Goal: Task Accomplishment & Management: Complete application form

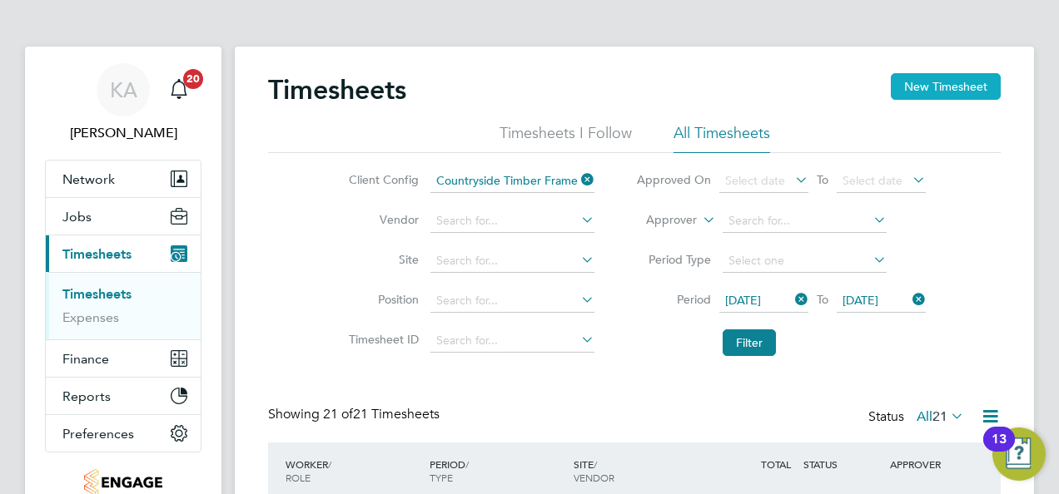
click at [937, 92] on button "New Timesheet" at bounding box center [945, 86] width 110 height 27
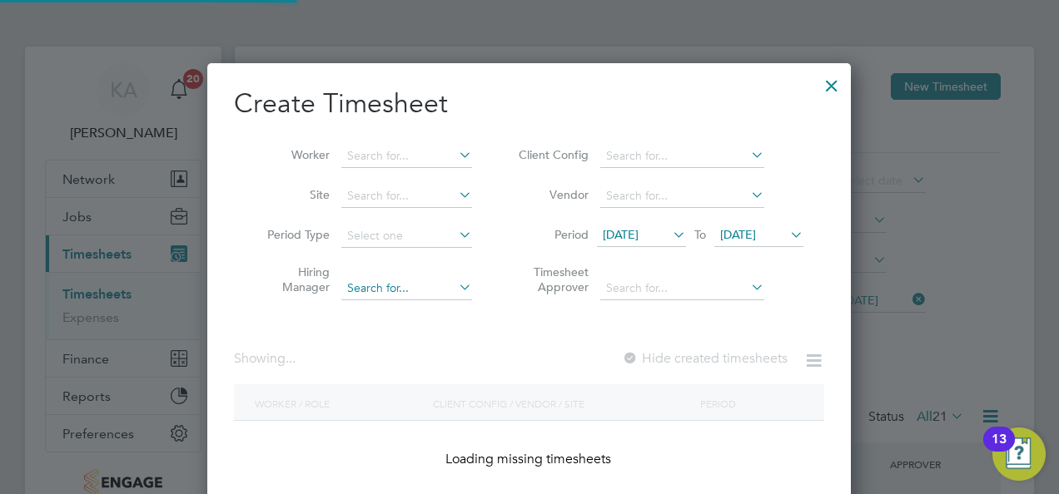
scroll to position [2586, 644]
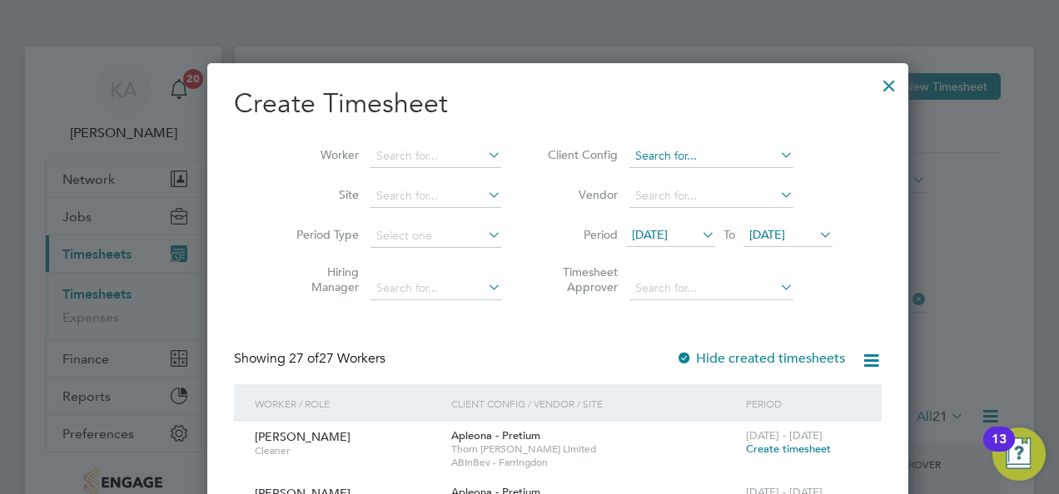
click at [691, 146] on input at bounding box center [711, 156] width 164 height 23
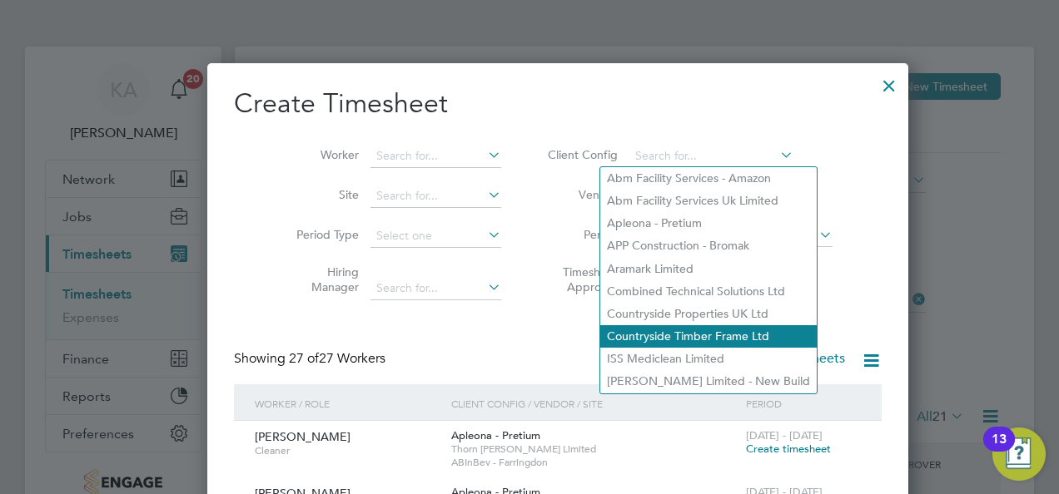
click at [684, 330] on li "Countryside Timber Frame Ltd" at bounding box center [708, 336] width 216 height 22
type input "Countryside Timber Frame Ltd"
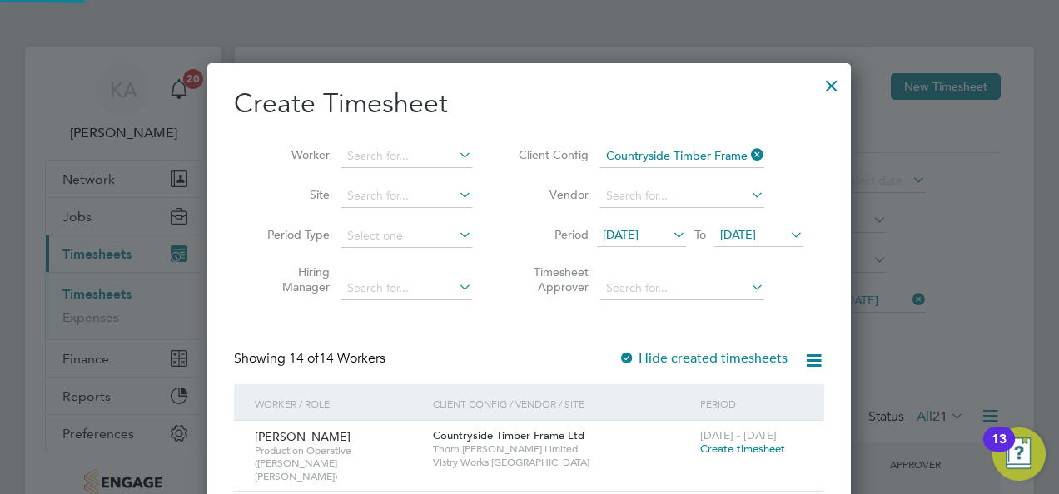
scroll to position [1475, 644]
click at [638, 233] on span "[DATE]" at bounding box center [621, 234] width 36 height 15
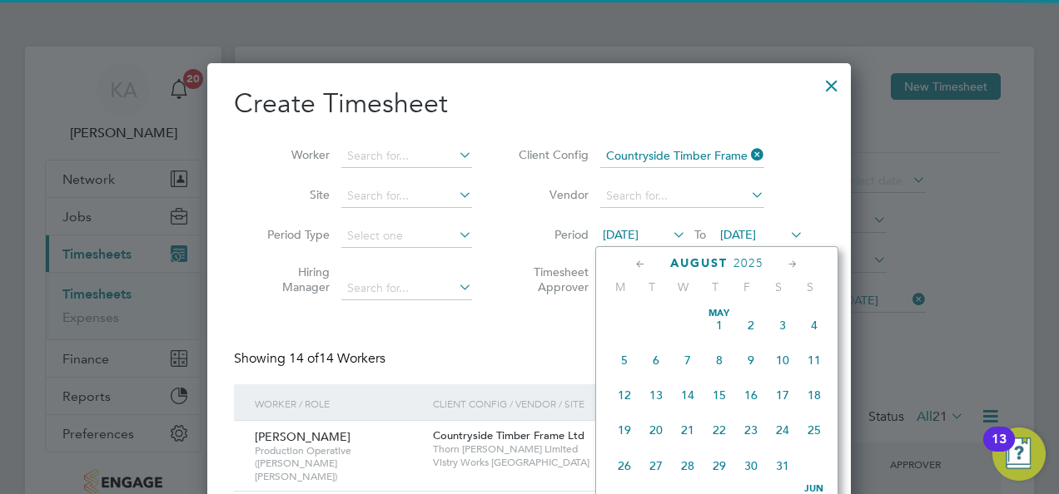
scroll to position [571, 0]
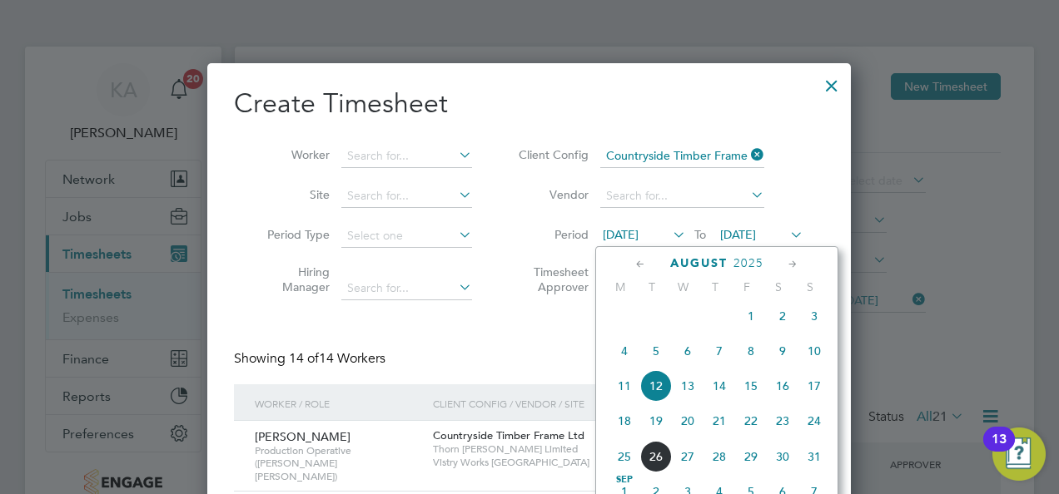
click at [625, 466] on span "25" at bounding box center [624, 457] width 32 height 32
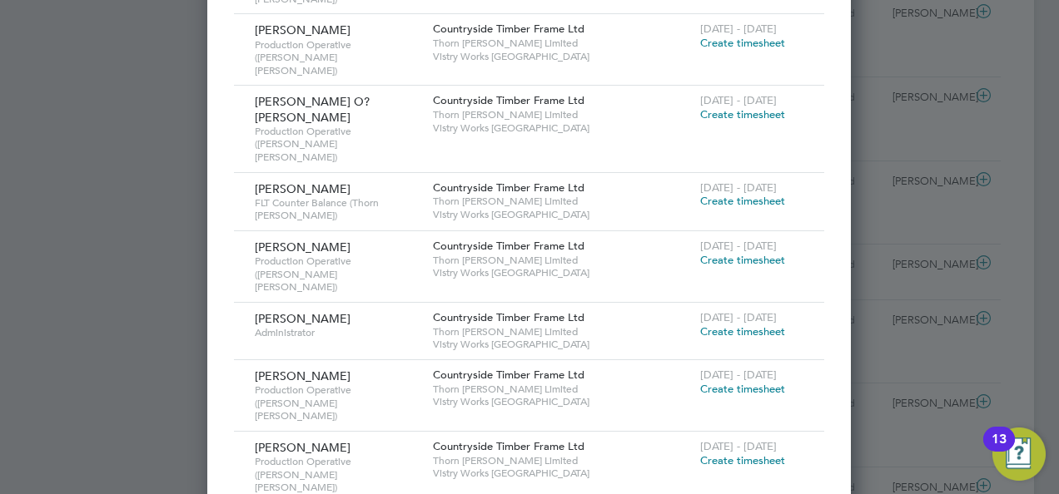
scroll to position [999, 0]
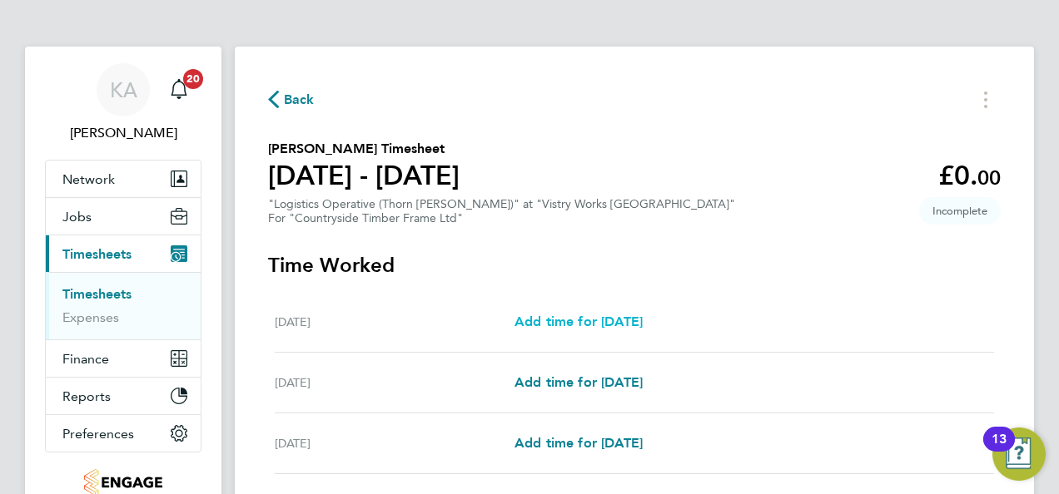
click at [622, 319] on span "Add time for [DATE]" at bounding box center [578, 322] width 128 height 16
select select "15"
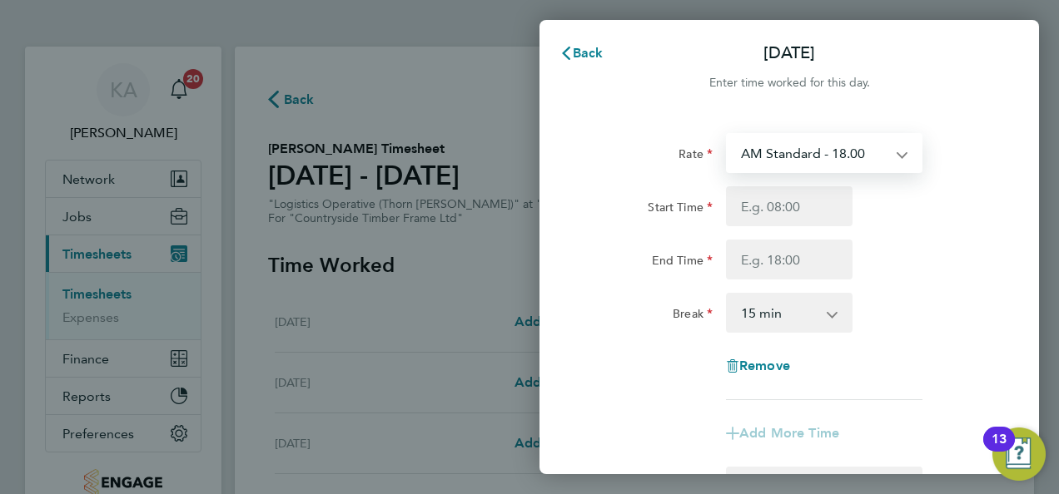
click at [854, 150] on select "AM Standard - 18.00 PM Standard - 19.62" at bounding box center [813, 153] width 173 height 37
click at [940, 161] on div "Rate AM Standard - 18.00 PM Standard - 19.62" at bounding box center [788, 153] width 419 height 40
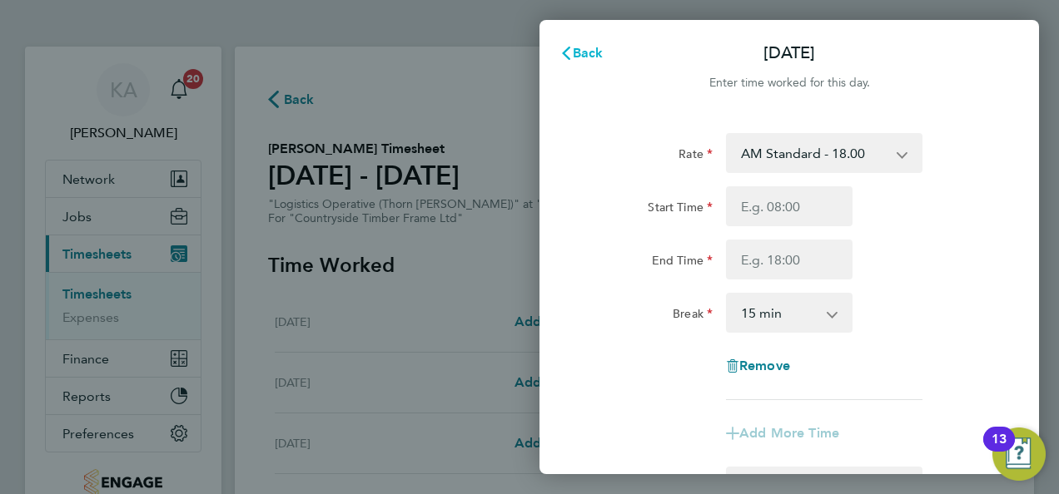
click at [592, 47] on span "Back" at bounding box center [588, 53] width 31 height 16
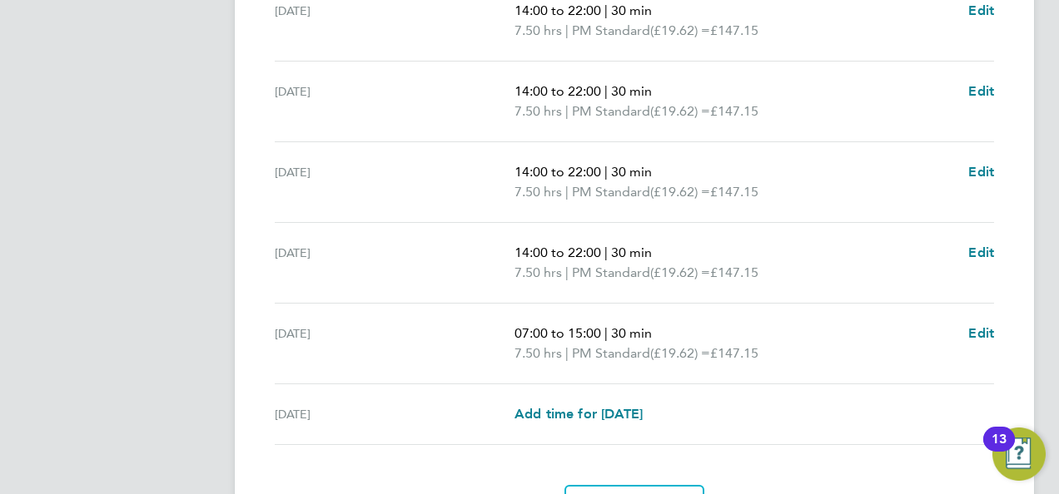
scroll to position [725, 0]
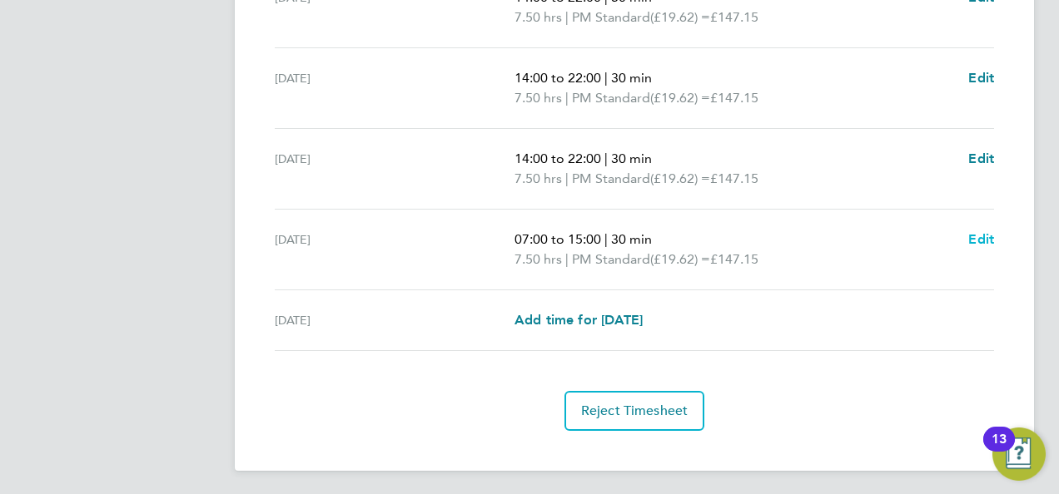
click at [977, 238] on span "Edit" at bounding box center [981, 239] width 26 height 16
select select "30"
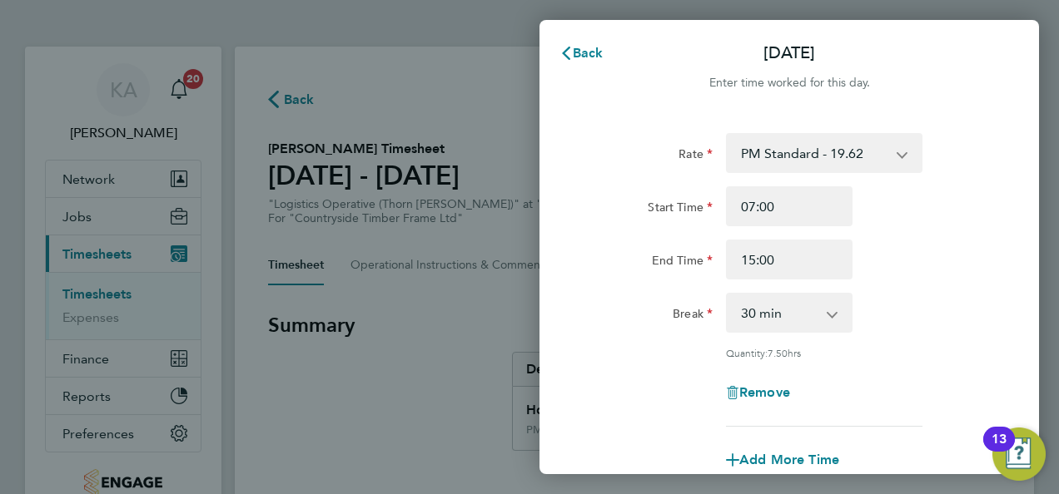
click at [885, 151] on select "PM Standard - 19.62 AM Standard - 18.00" at bounding box center [813, 153] width 173 height 37
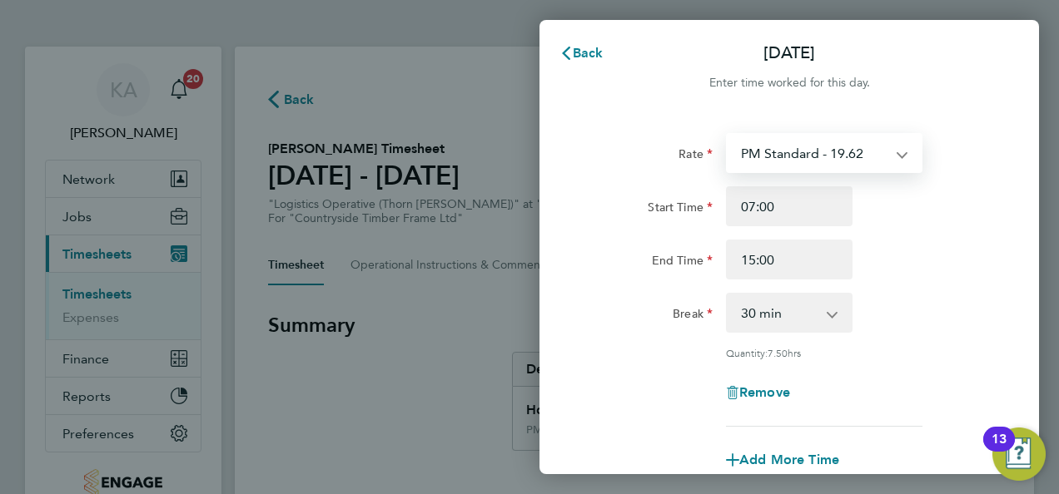
click at [968, 165] on div "Rate PM Standard - 19.62 AM Standard - 18.00" at bounding box center [788, 153] width 419 height 40
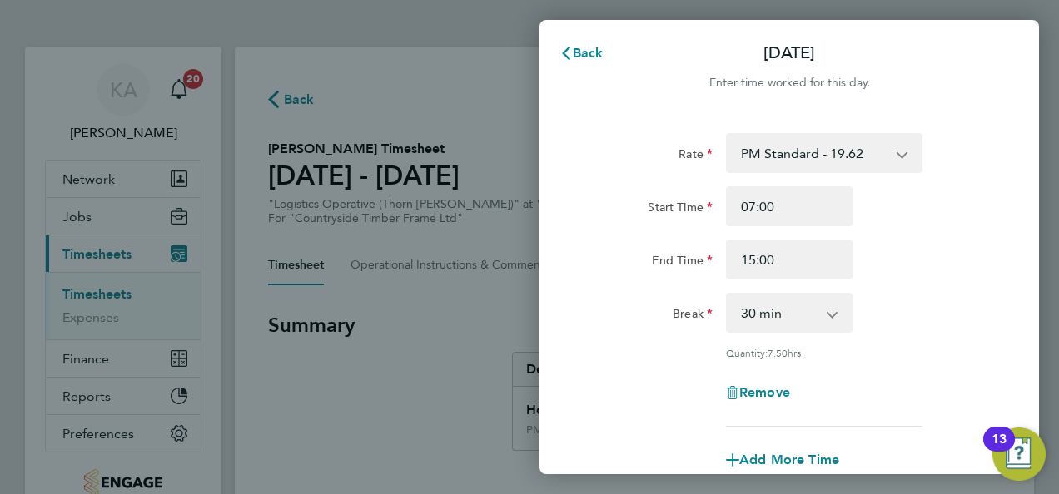
click at [895, 152] on select "PM Standard - 19.62 AM Standard - 18.00" at bounding box center [813, 153] width 173 height 37
click at [968, 164] on div "Rate PM Standard - 19.62 AM Standard - 18.00" at bounding box center [788, 153] width 419 height 40
click at [578, 46] on span "Back" at bounding box center [588, 53] width 31 height 16
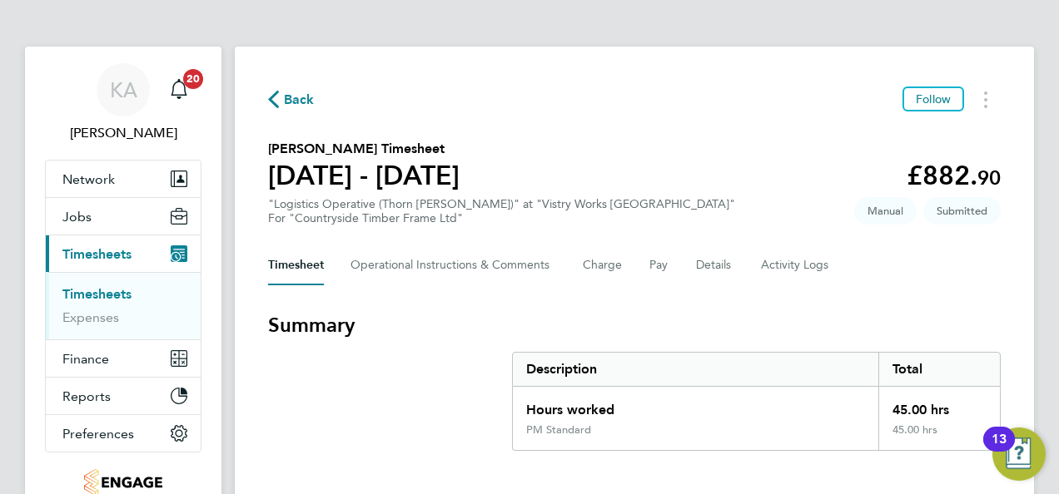
click at [301, 90] on span "Back" at bounding box center [299, 100] width 31 height 20
